Goal: Task Accomplishment & Management: Complete application form

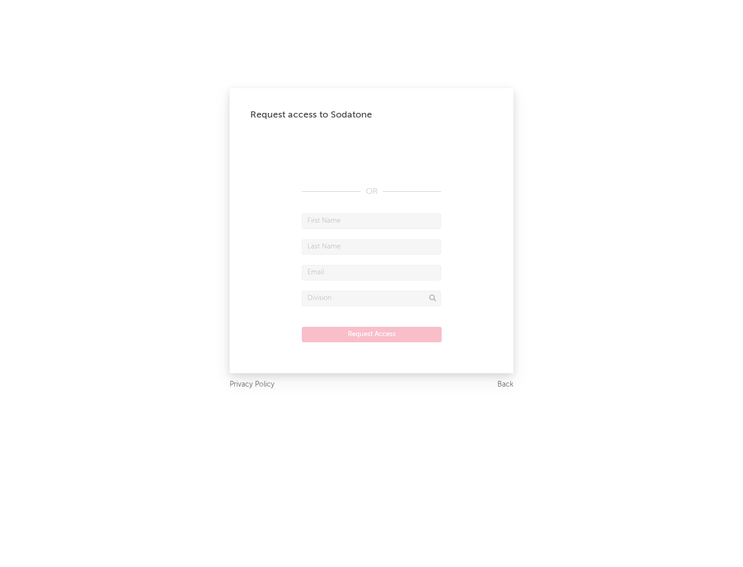
click at [371, 221] on input "text" at bounding box center [371, 221] width 139 height 15
type input "[PERSON_NAME]"
click at [371, 247] on input "text" at bounding box center [371, 246] width 139 height 15
type input "[PERSON_NAME]"
click at [371, 272] on input "text" at bounding box center [371, 272] width 139 height 15
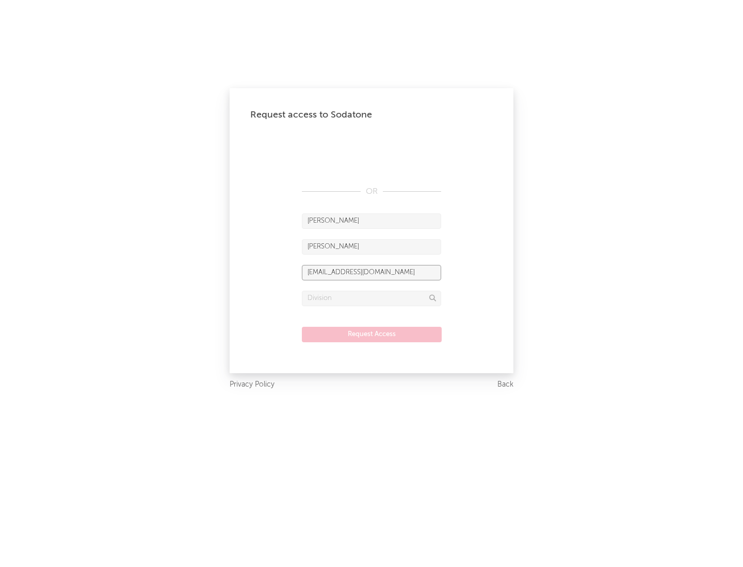
type input "[EMAIL_ADDRESS][DOMAIN_NAME]"
click at [371, 298] on input "text" at bounding box center [371, 298] width 139 height 15
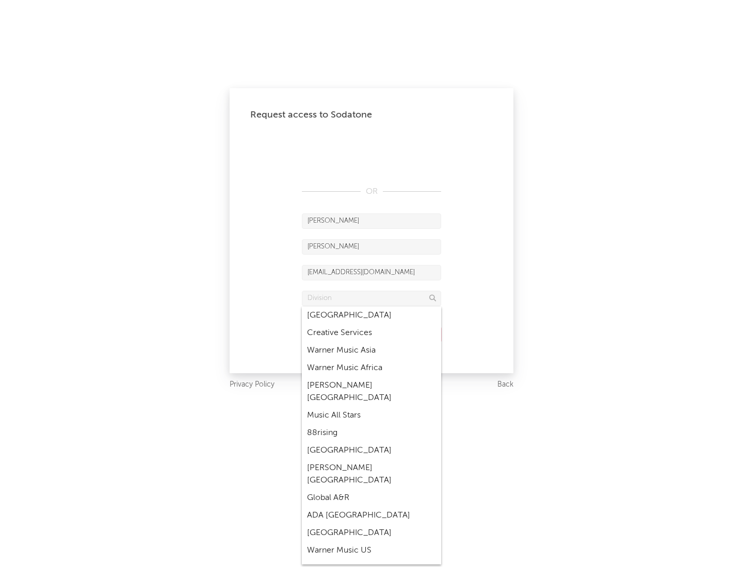
click at [371, 407] on div "Music All Stars" at bounding box center [371, 416] width 139 height 18
type input "Music All Stars"
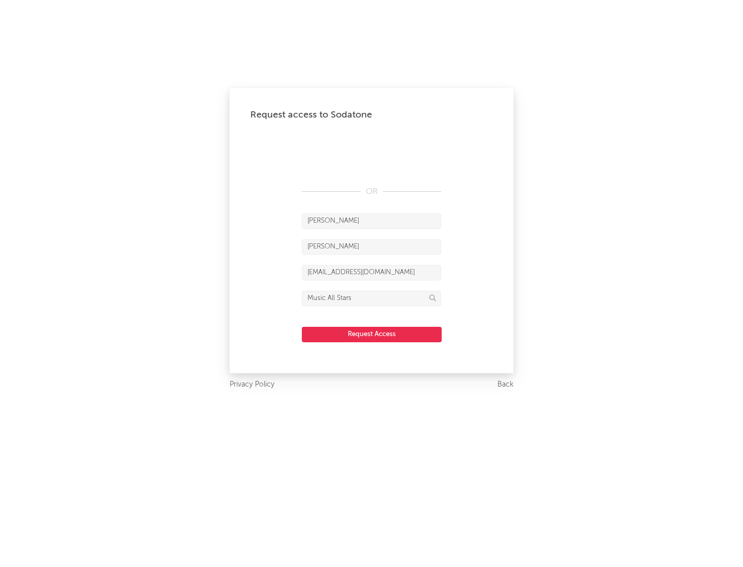
click at [371, 334] on button "Request Access" at bounding box center [372, 334] width 140 height 15
